Goal: Task Accomplishment & Management: Use online tool/utility

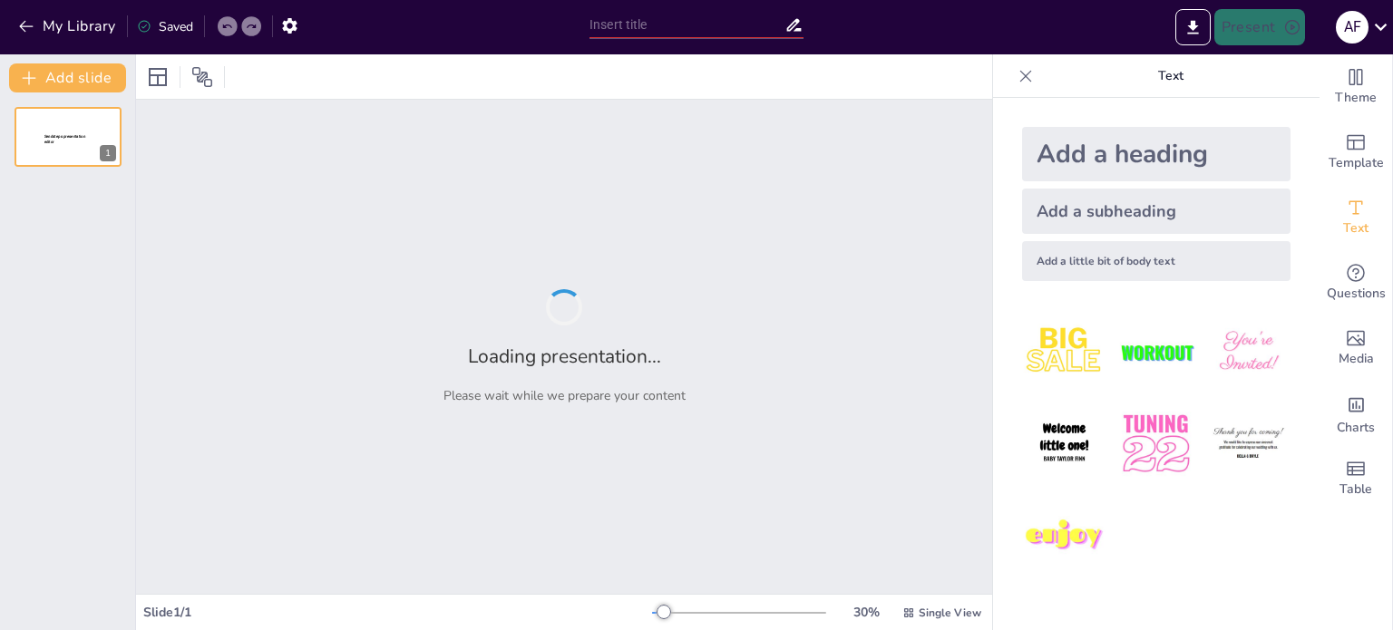
type input "Transformación en la Práctica Ortopédica: El Rol del Generador AEX de Medtronic"
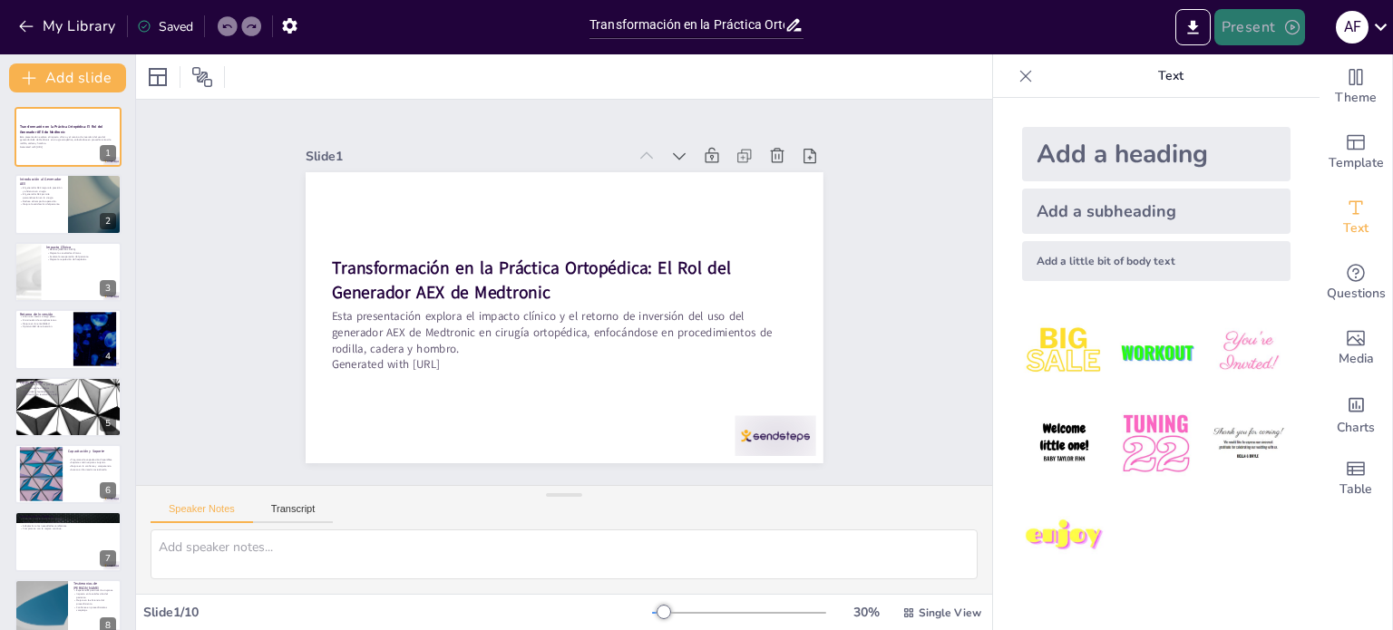
click at [1256, 35] on button "Present" at bounding box center [1260, 27] width 91 height 36
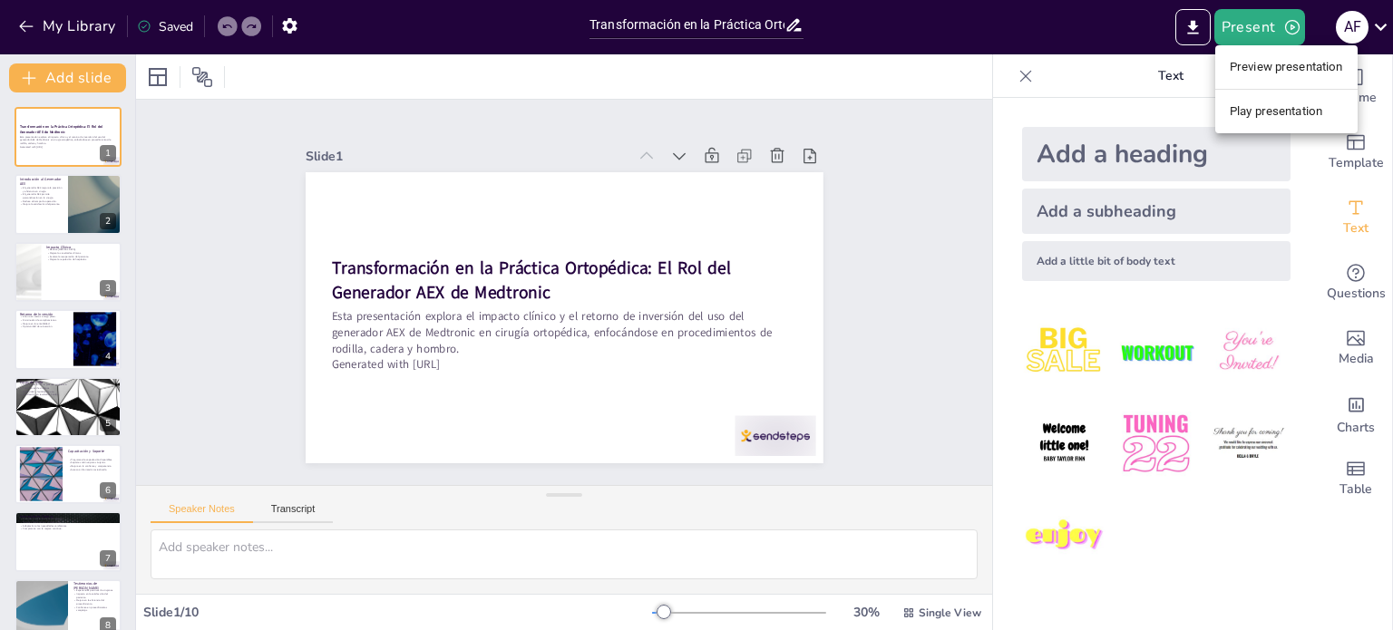
click at [1247, 72] on li "Preview presentation" at bounding box center [1287, 67] width 142 height 29
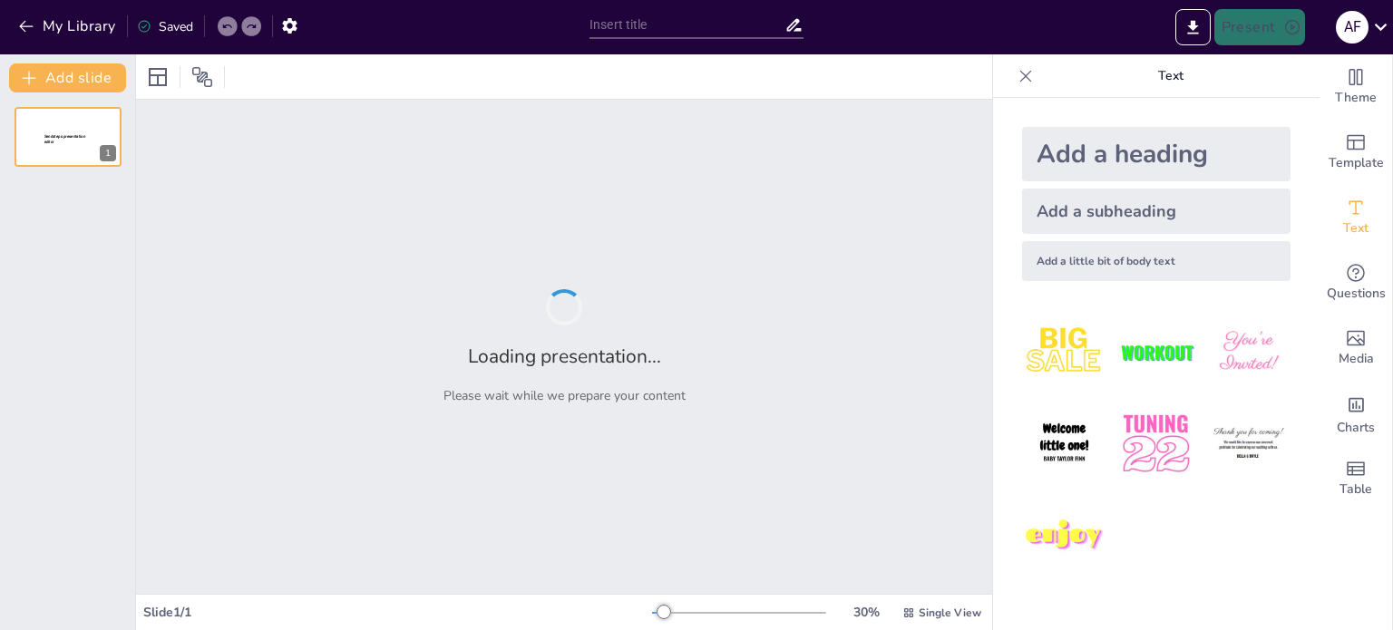
type input "Transformación en la Práctica Ortopédica: El Rol del Generador AEX de Medtronic"
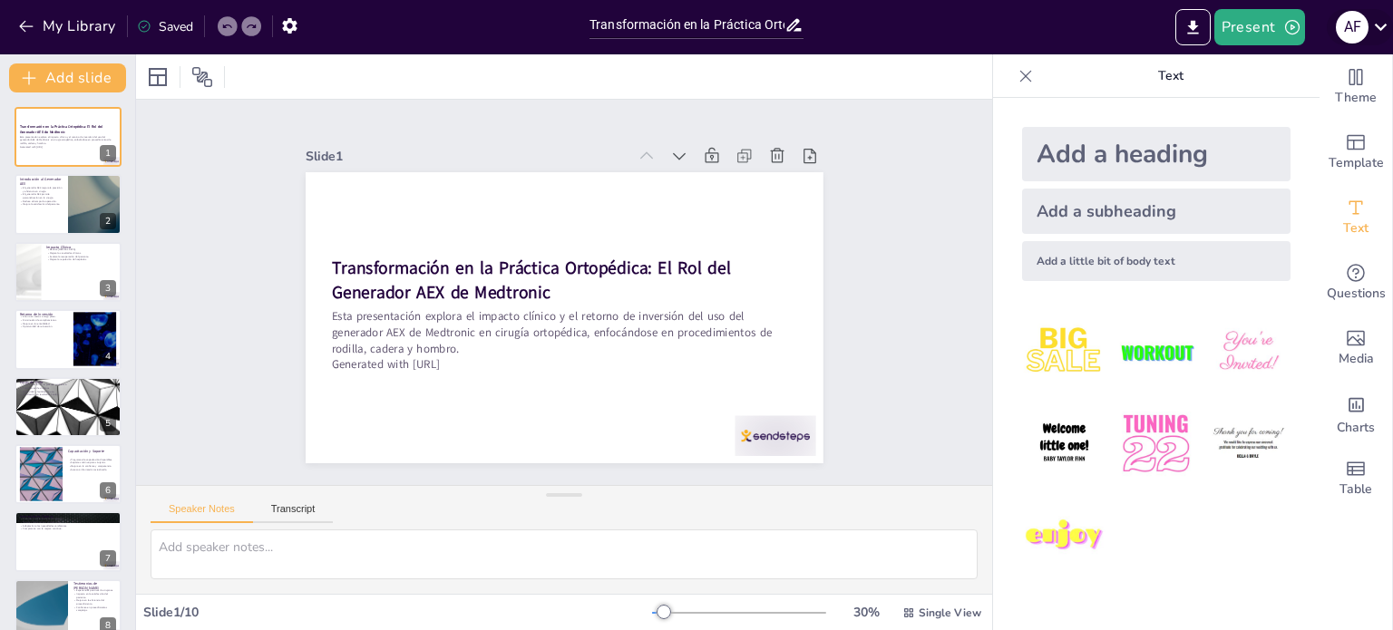
click at [1371, 25] on icon at bounding box center [1381, 27] width 24 height 24
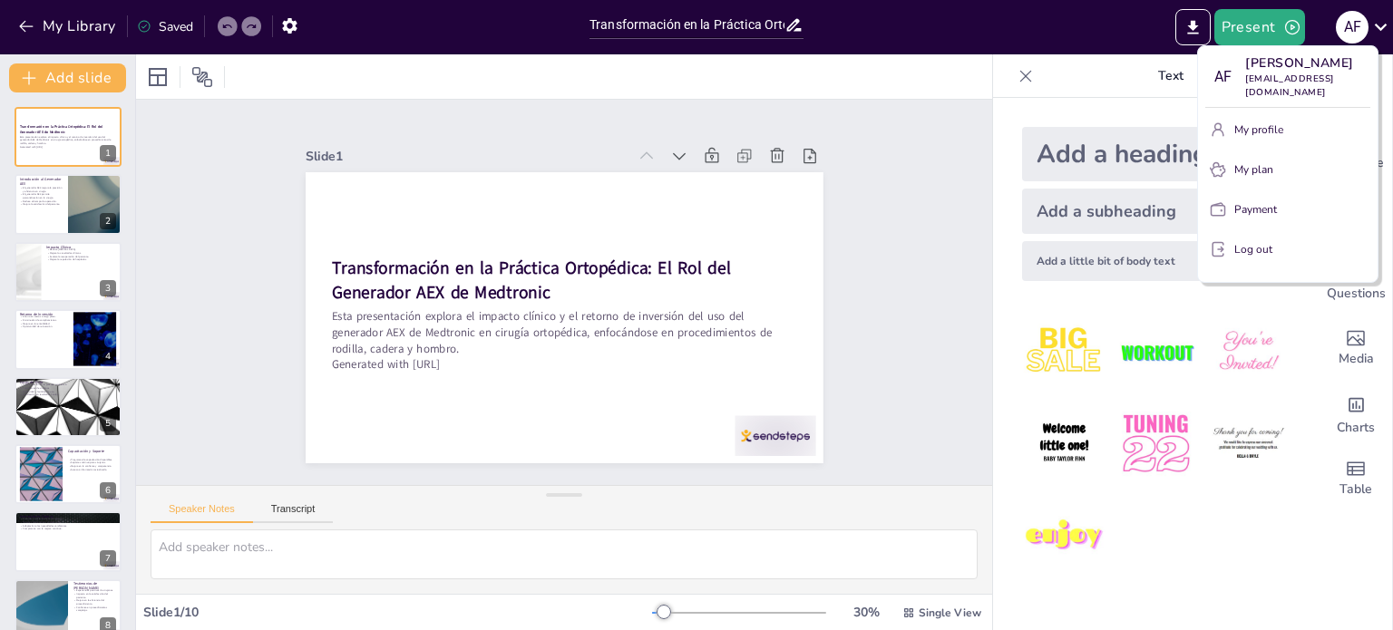
click at [1240, 241] on p "Log out" at bounding box center [1254, 249] width 38 height 16
